Goal: Navigation & Orientation: Find specific page/section

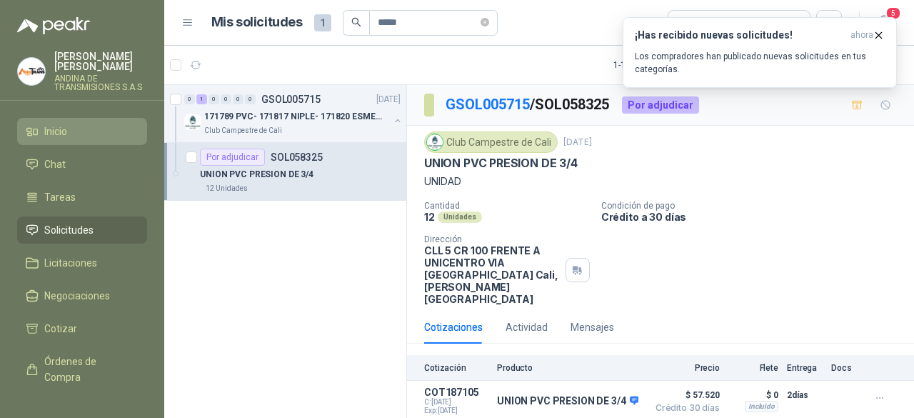
click at [60, 136] on span "Inicio" at bounding box center [55, 132] width 23 height 16
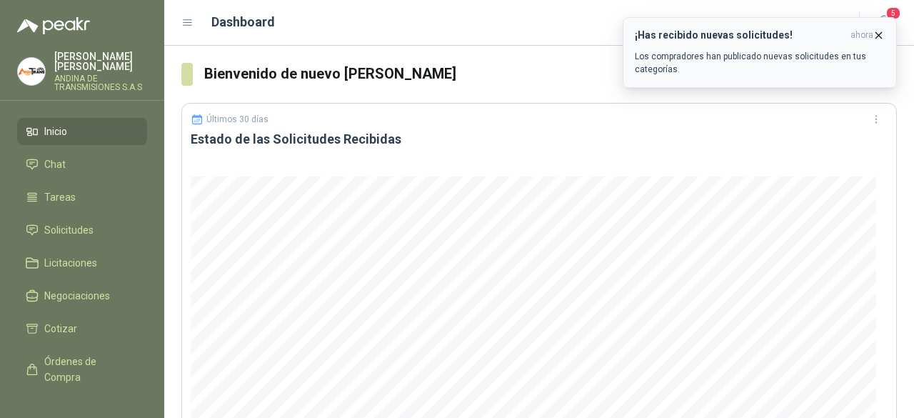
click at [878, 32] on icon "button" at bounding box center [878, 35] width 12 height 12
click at [73, 228] on span "Solicitudes" at bounding box center [68, 230] width 49 height 16
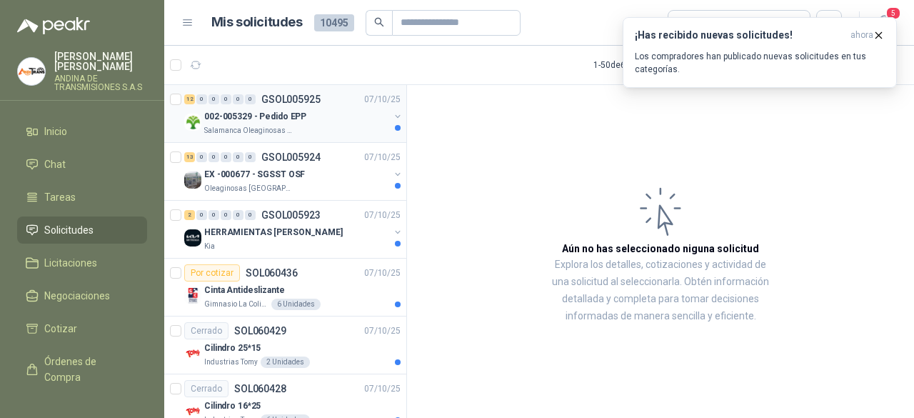
click at [321, 122] on div "002-005329 - Pedido EPP" at bounding box center [296, 116] width 185 height 17
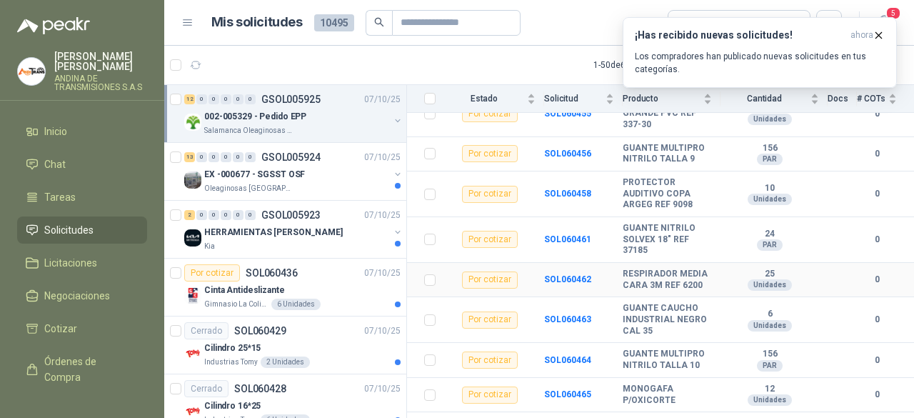
scroll to position [357, 0]
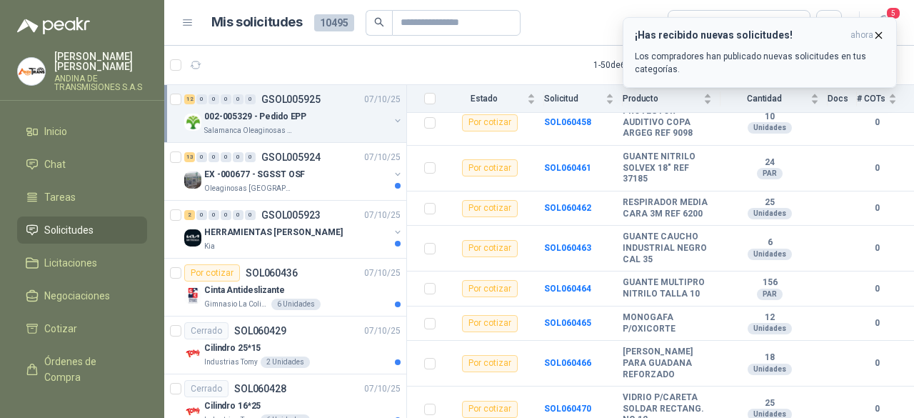
click at [878, 31] on icon "button" at bounding box center [878, 35] width 12 height 12
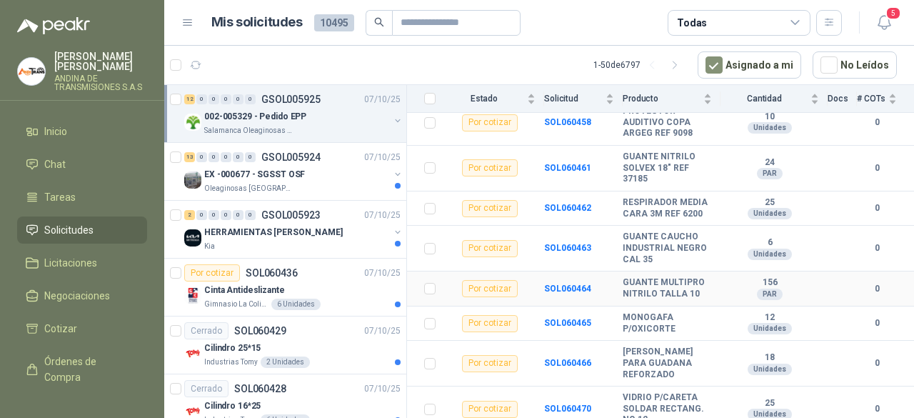
scroll to position [363, 0]
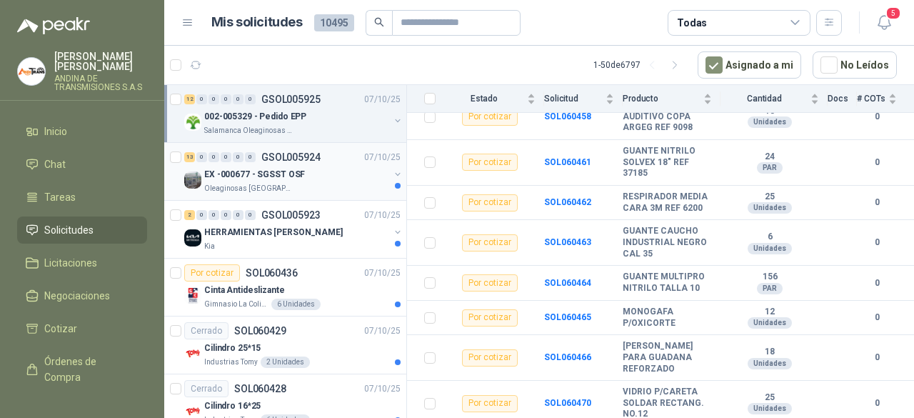
click at [295, 161] on p "GSOL005924" at bounding box center [290, 157] width 59 height 10
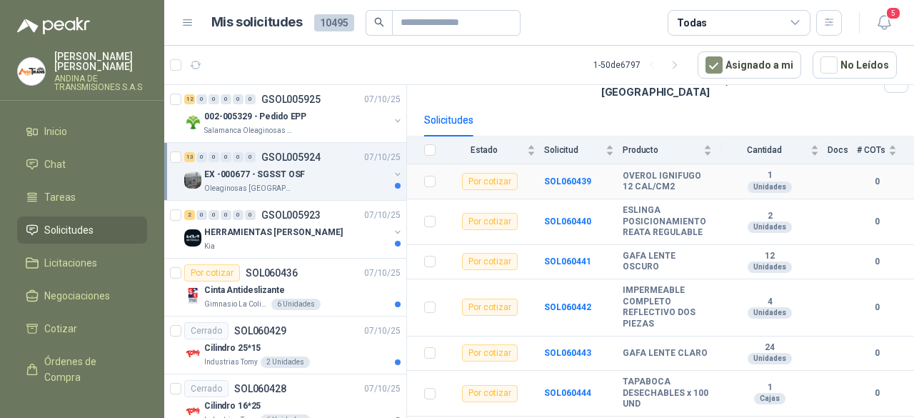
scroll to position [143, 0]
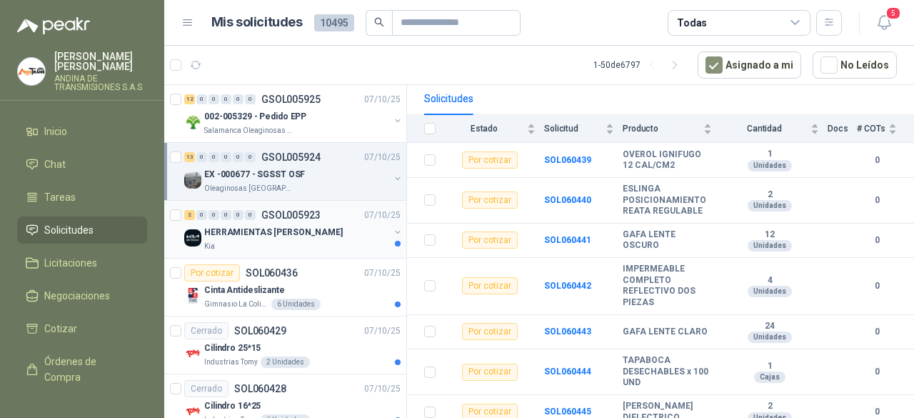
click at [278, 232] on p "HERRAMIENTAS [PERSON_NAME]" at bounding box center [273, 233] width 139 height 14
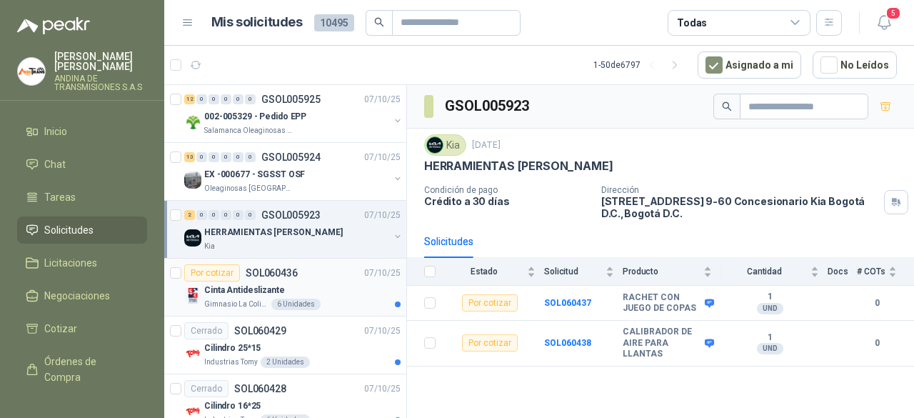
click at [317, 306] on div "Gimnasio La Colina 6 Unidades" at bounding box center [302, 303] width 196 height 11
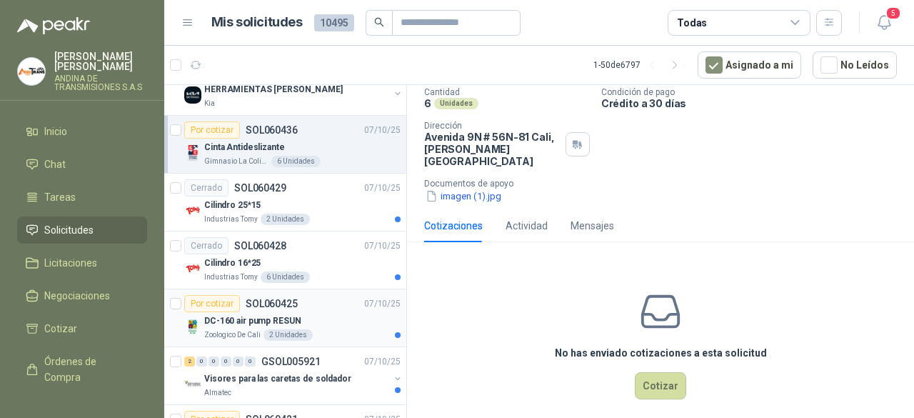
scroll to position [214, 0]
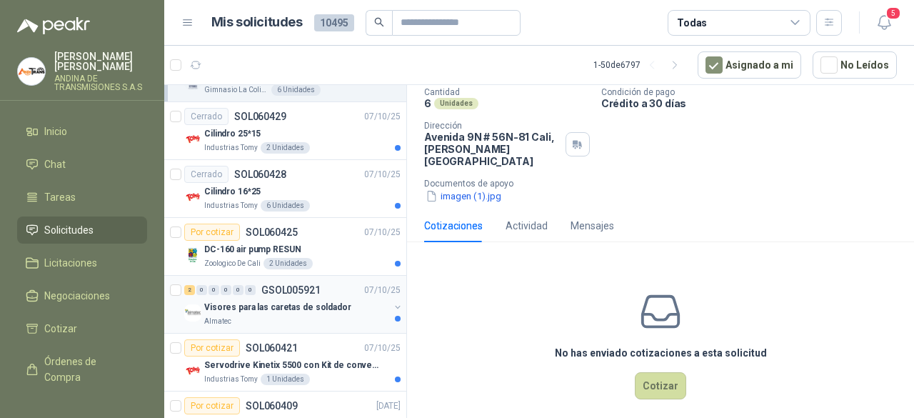
click at [307, 322] on div "Almatec" at bounding box center [296, 321] width 185 height 11
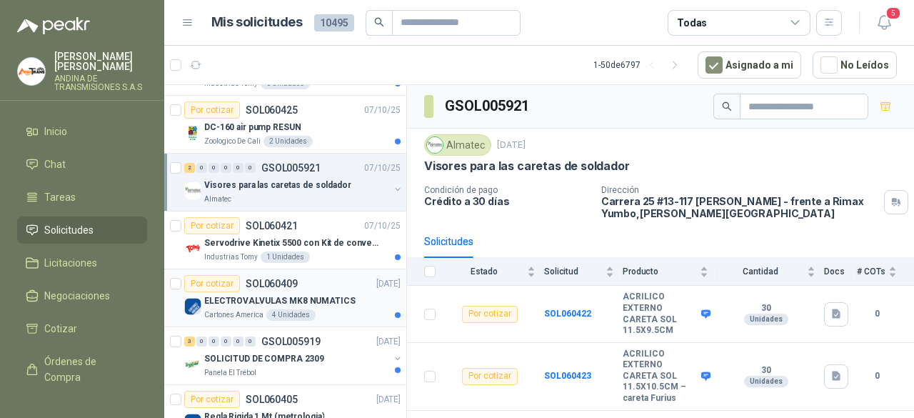
scroll to position [357, 0]
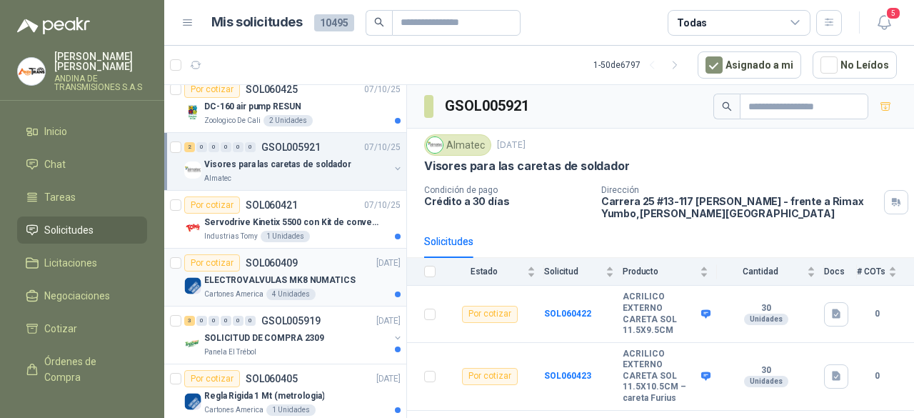
click at [330, 288] on div "Cartones America 4 Unidades" at bounding box center [302, 293] width 196 height 11
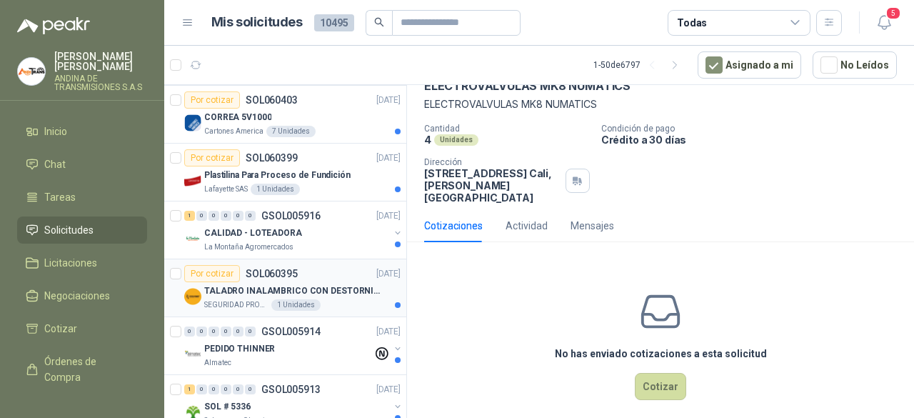
scroll to position [714, 0]
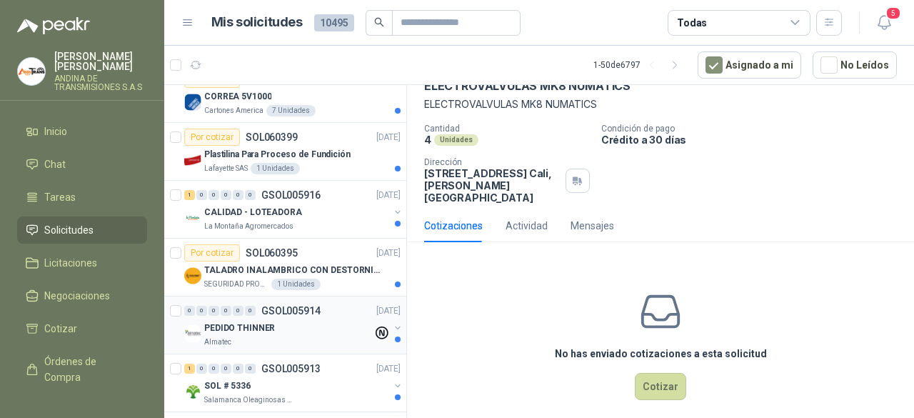
click at [321, 323] on div "PEDIDO THINNER" at bounding box center [288, 327] width 168 height 17
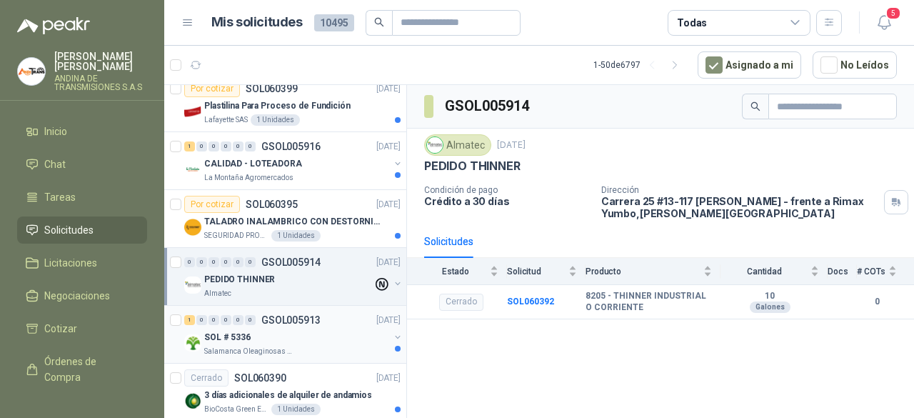
scroll to position [785, 0]
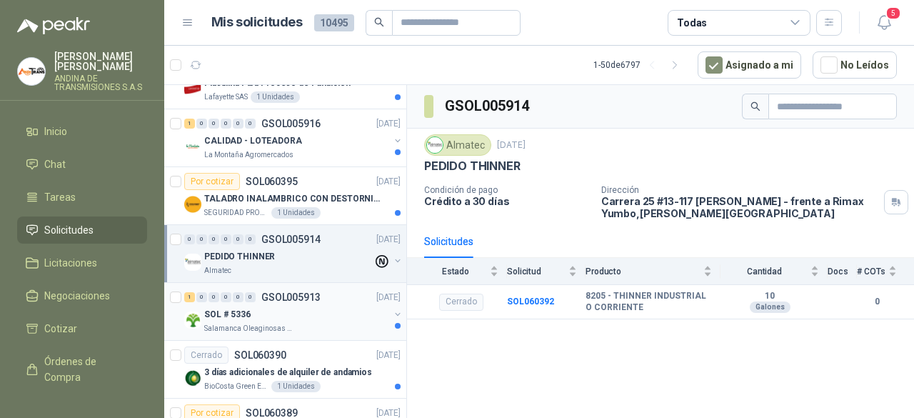
click at [313, 323] on div "Salamanca Oleaginosas SAS" at bounding box center [296, 328] width 185 height 11
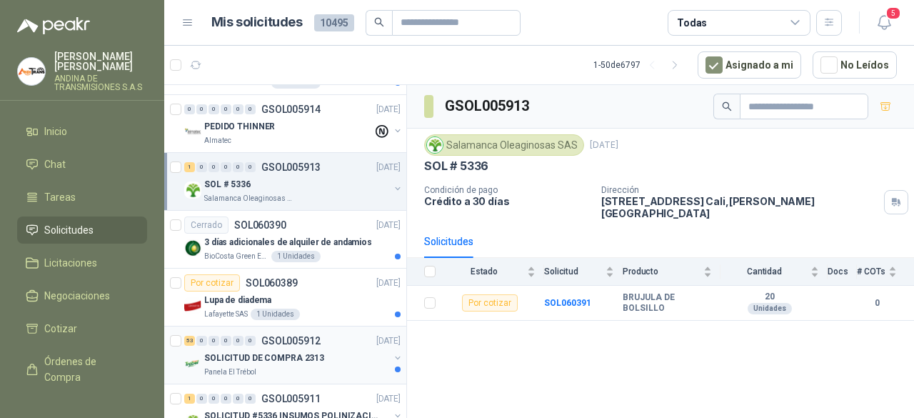
scroll to position [928, 0]
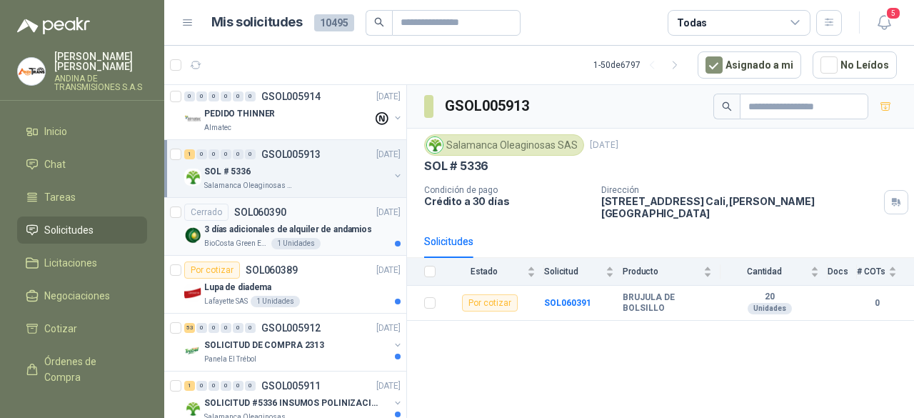
click at [324, 243] on div "BioCosta Green Energy S.A.S 1 Unidades" at bounding box center [302, 243] width 196 height 11
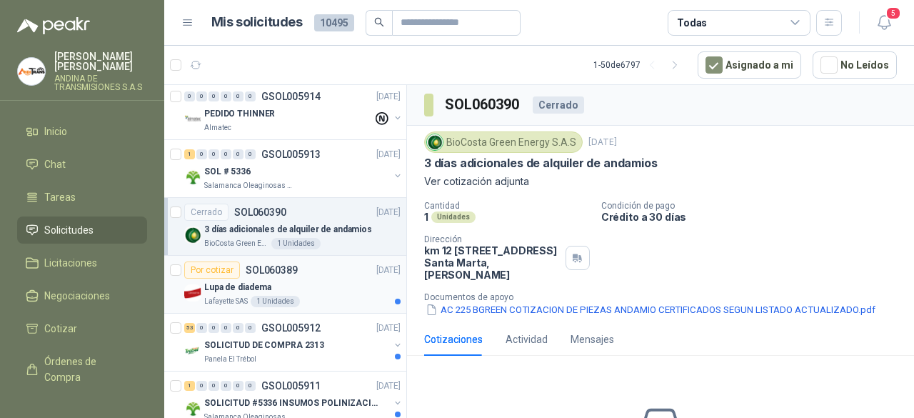
click at [326, 296] on div "Lafayette SAS 1 Unidades" at bounding box center [302, 301] width 196 height 11
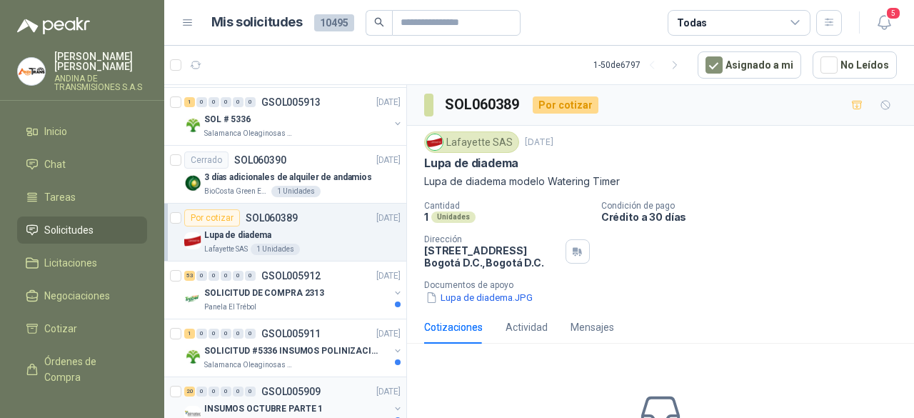
scroll to position [1000, 0]
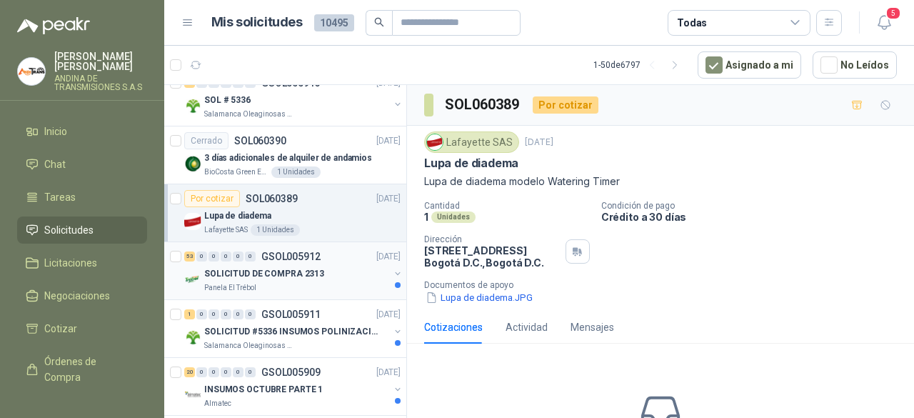
click at [318, 275] on div "SOLICITUD DE COMPRA 2313" at bounding box center [296, 273] width 185 height 17
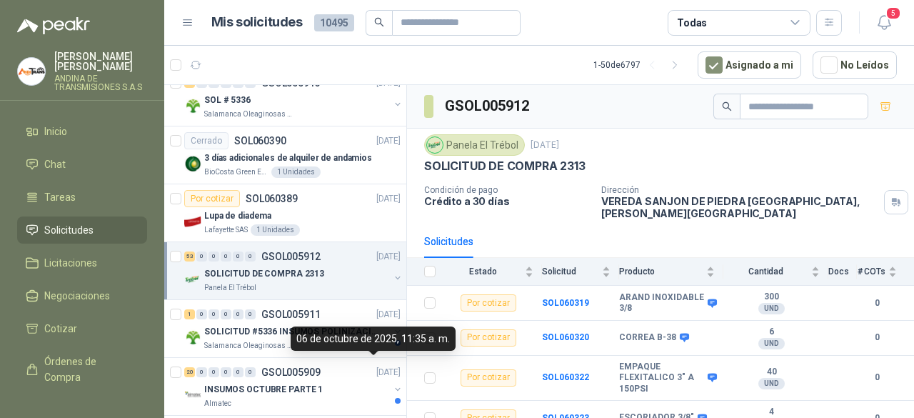
click at [303, 333] on div "06 de octubre de 2025, 11:35 a. m." at bounding box center [373, 338] width 165 height 24
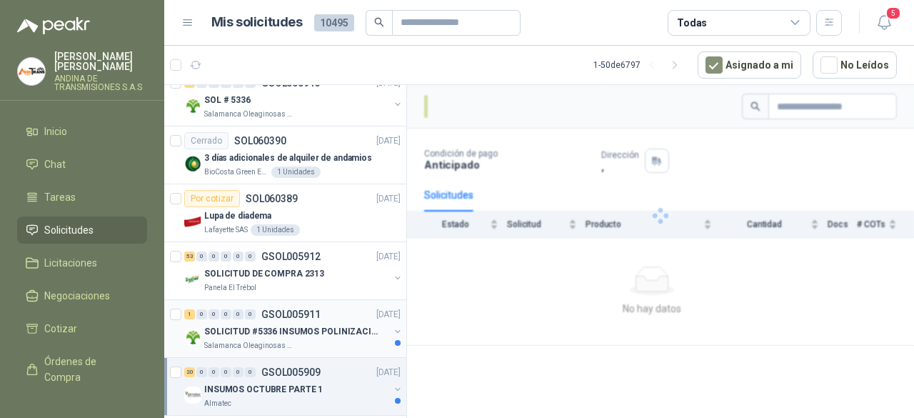
click at [311, 332] on p "SOLICITUD #5336 INSUMOS POLINIZACIÓN" at bounding box center [293, 332] width 178 height 14
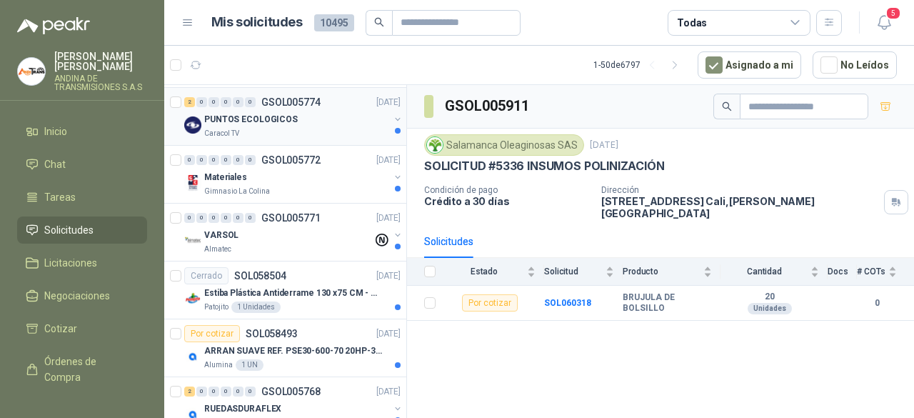
scroll to position [2285, 0]
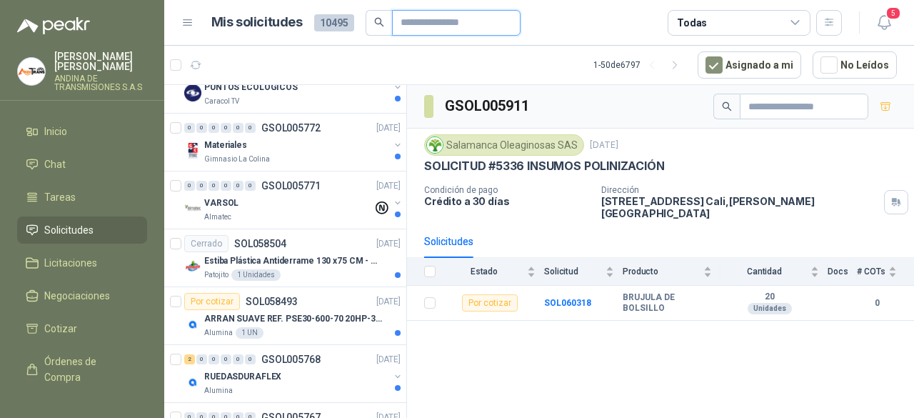
click at [433, 23] on input "text" at bounding box center [451, 23] width 100 height 24
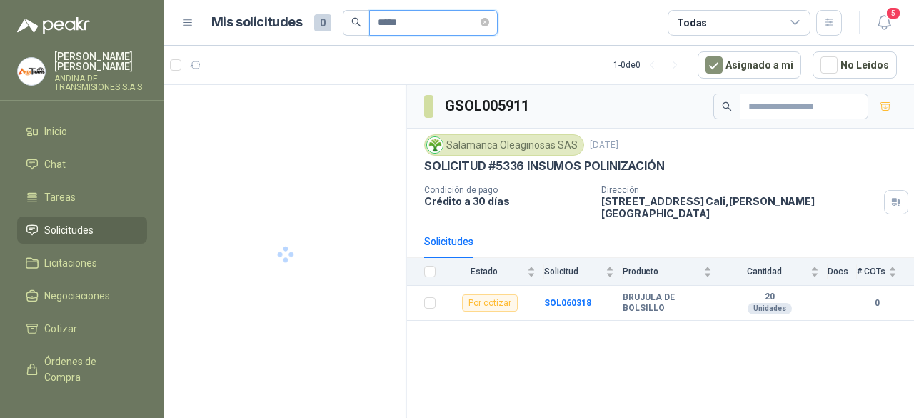
type input "*****"
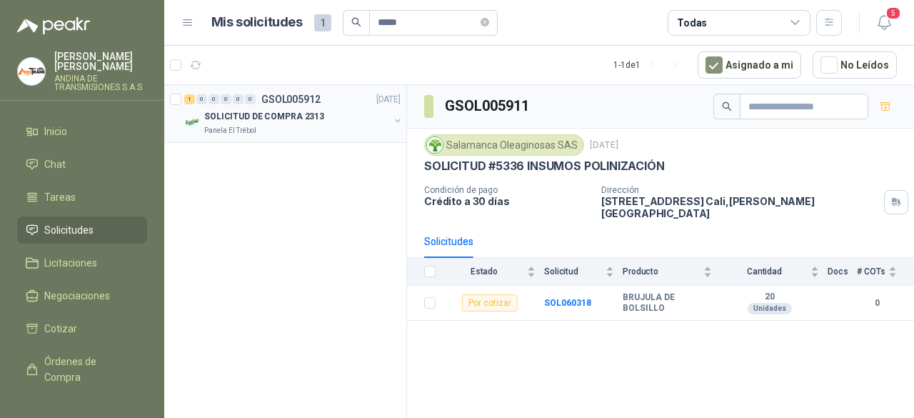
click at [321, 118] on div "SOLICITUD DE COMPRA 2313" at bounding box center [296, 116] width 185 height 17
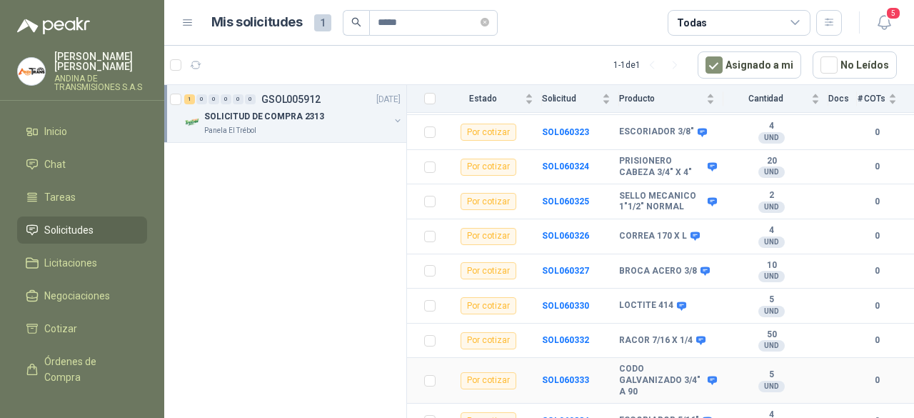
scroll to position [357, 0]
